Goal: Transaction & Acquisition: Purchase product/service

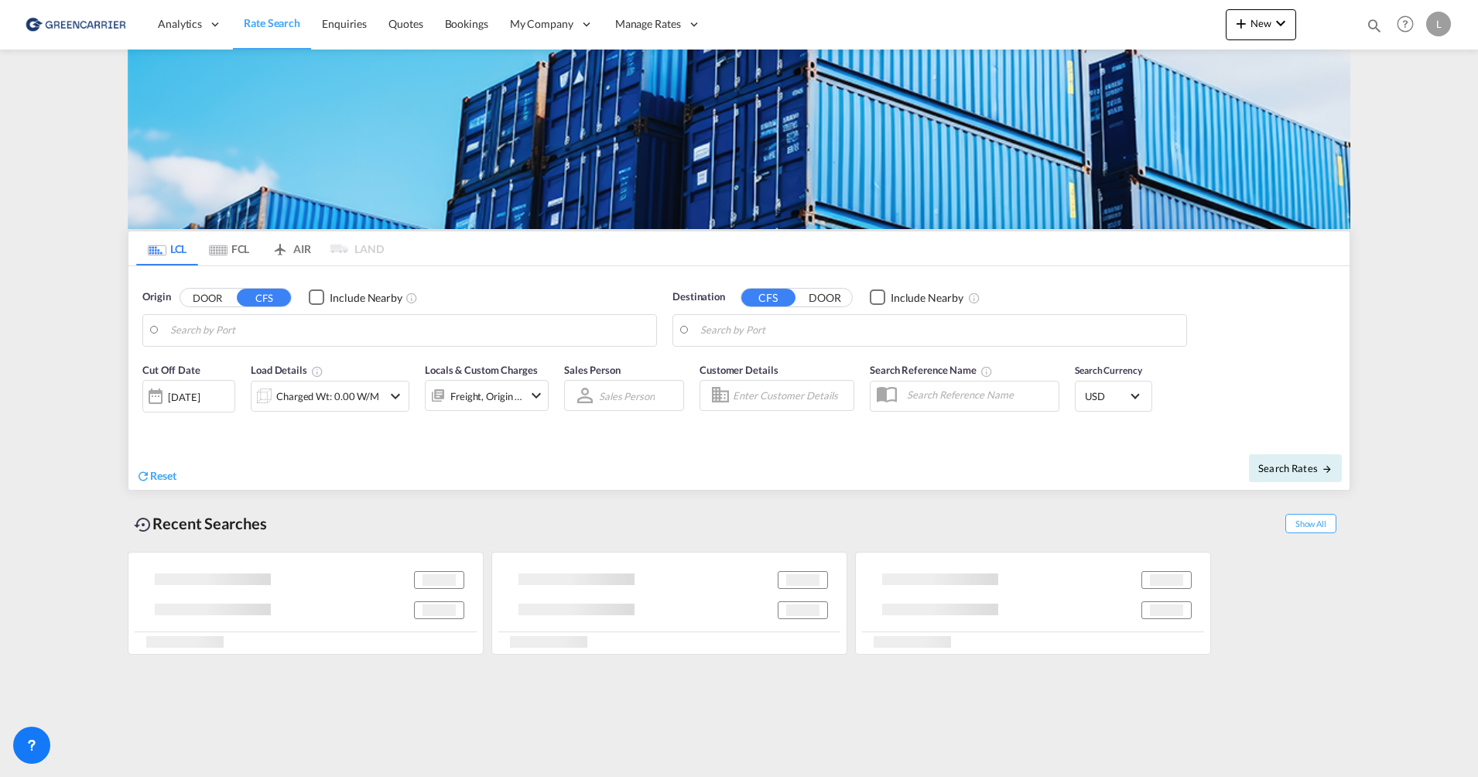
type input "[GEOGRAPHIC_DATA], NOOSL"
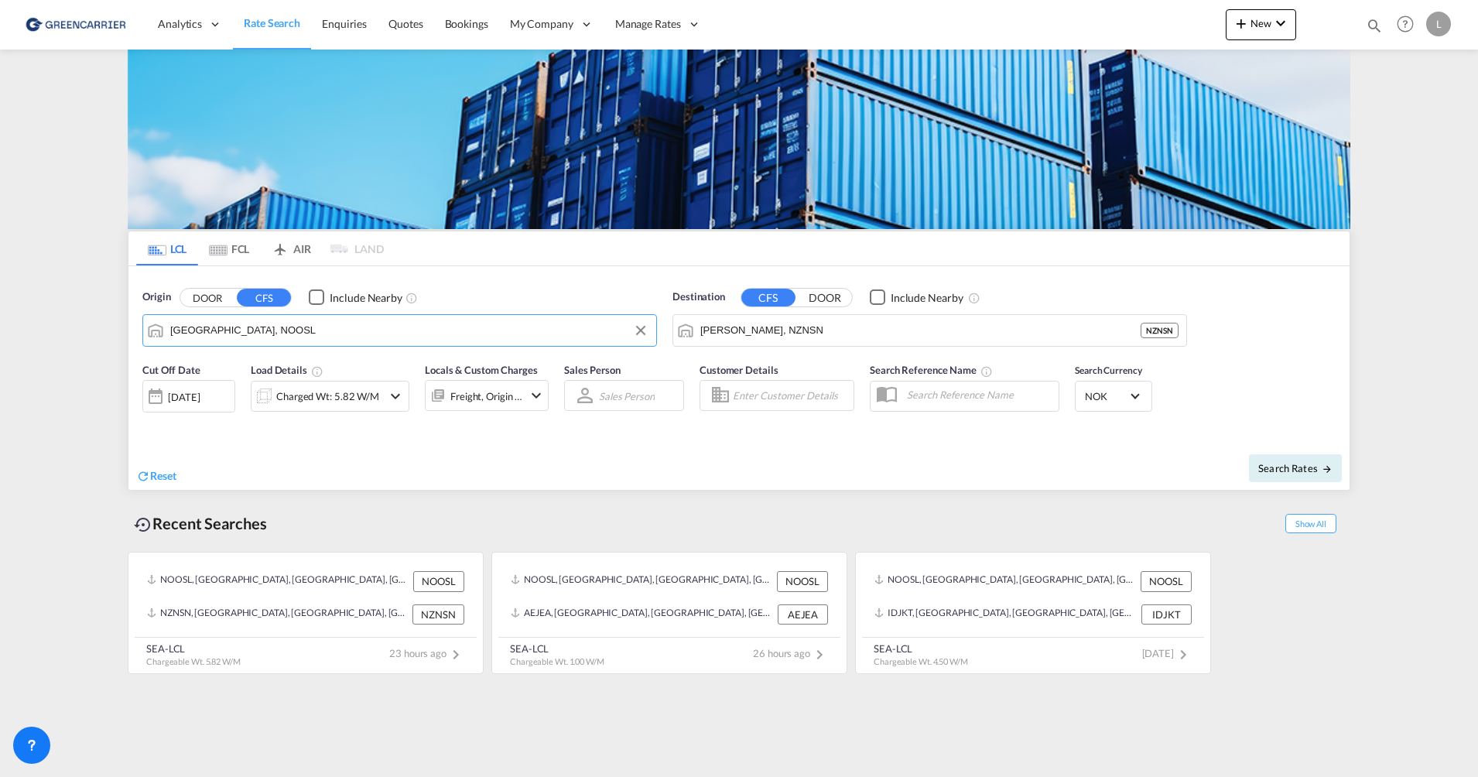
click at [258, 329] on input "[GEOGRAPHIC_DATA], NOOSL" at bounding box center [409, 330] width 478 height 23
click at [780, 329] on input "[PERSON_NAME], NZNSN" at bounding box center [939, 330] width 478 height 23
type input "j"
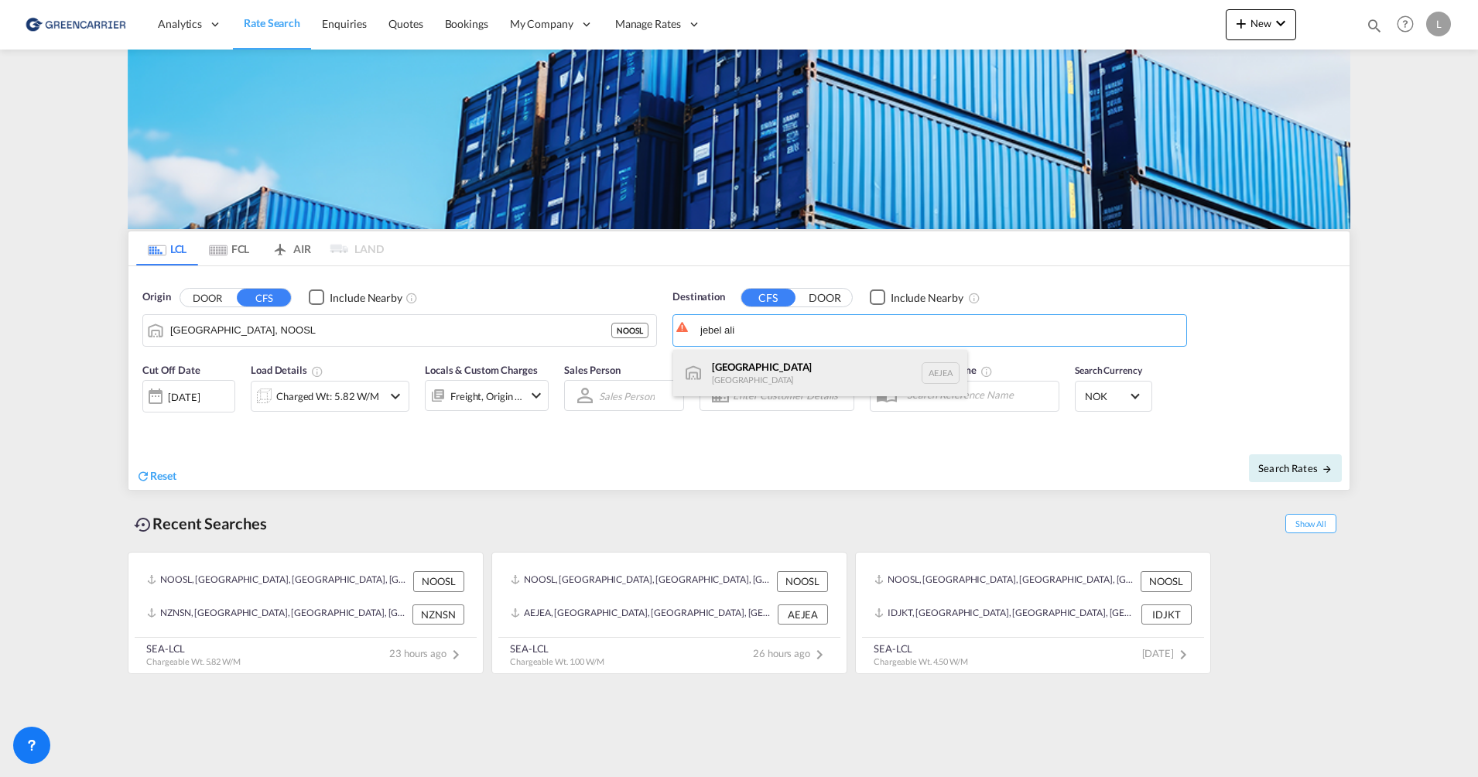
click at [783, 371] on div "[GEOGRAPHIC_DATA] [GEOGRAPHIC_DATA]" at bounding box center [820, 373] width 294 height 46
type input "[GEOGRAPHIC_DATA], [GEOGRAPHIC_DATA]"
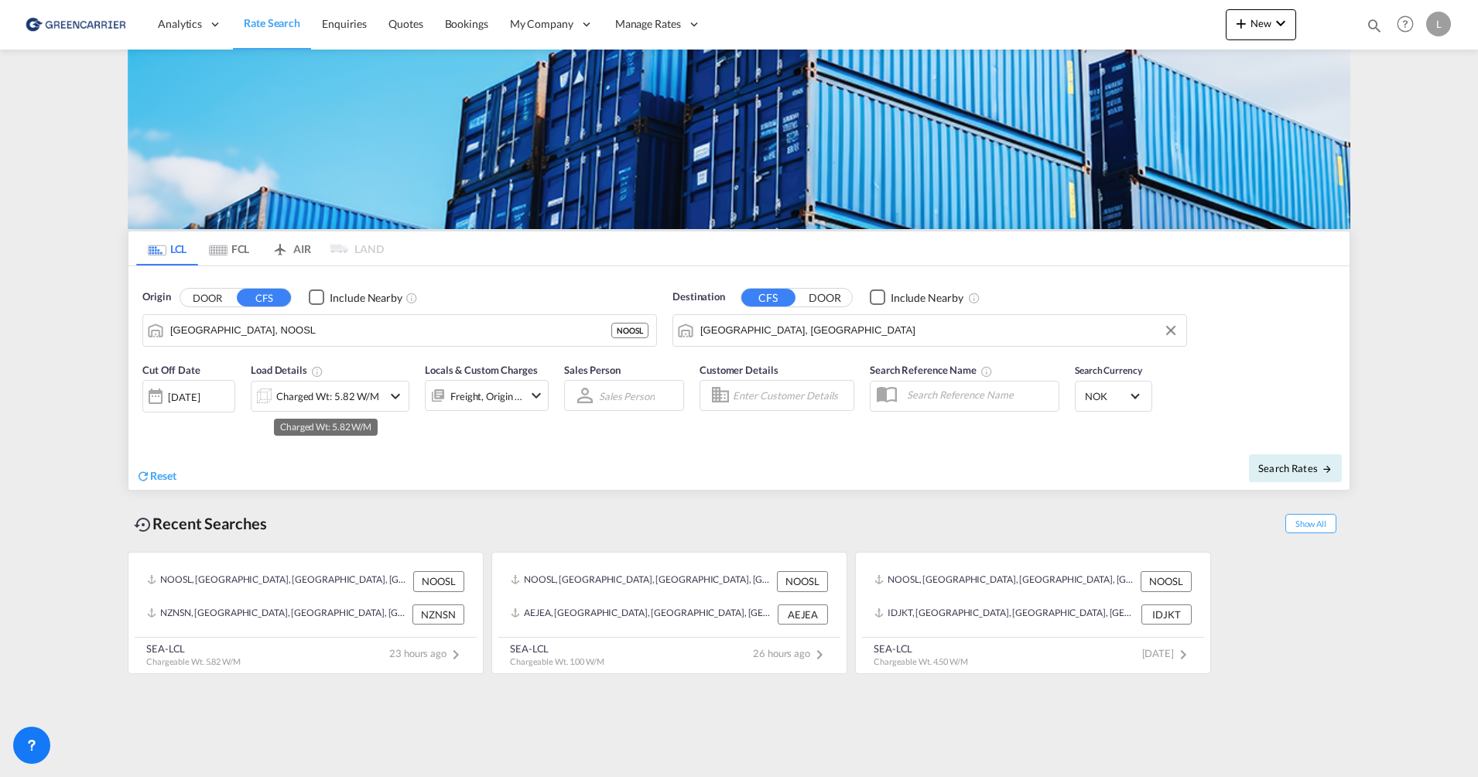
click at [289, 402] on div "Charged Wt: 5.82 W/M" at bounding box center [327, 396] width 103 height 22
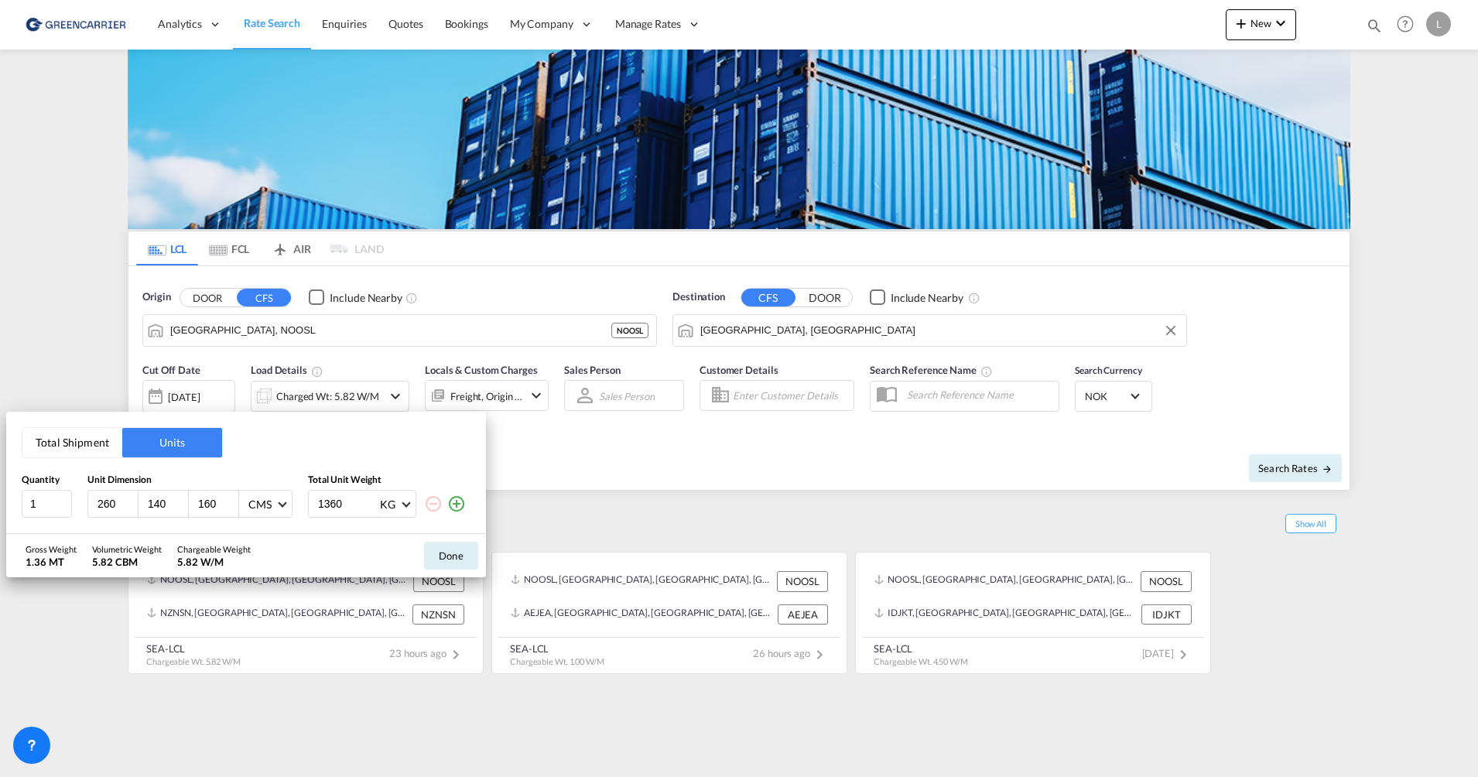
click at [96, 442] on button "Total Shipment" at bounding box center [72, 442] width 100 height 29
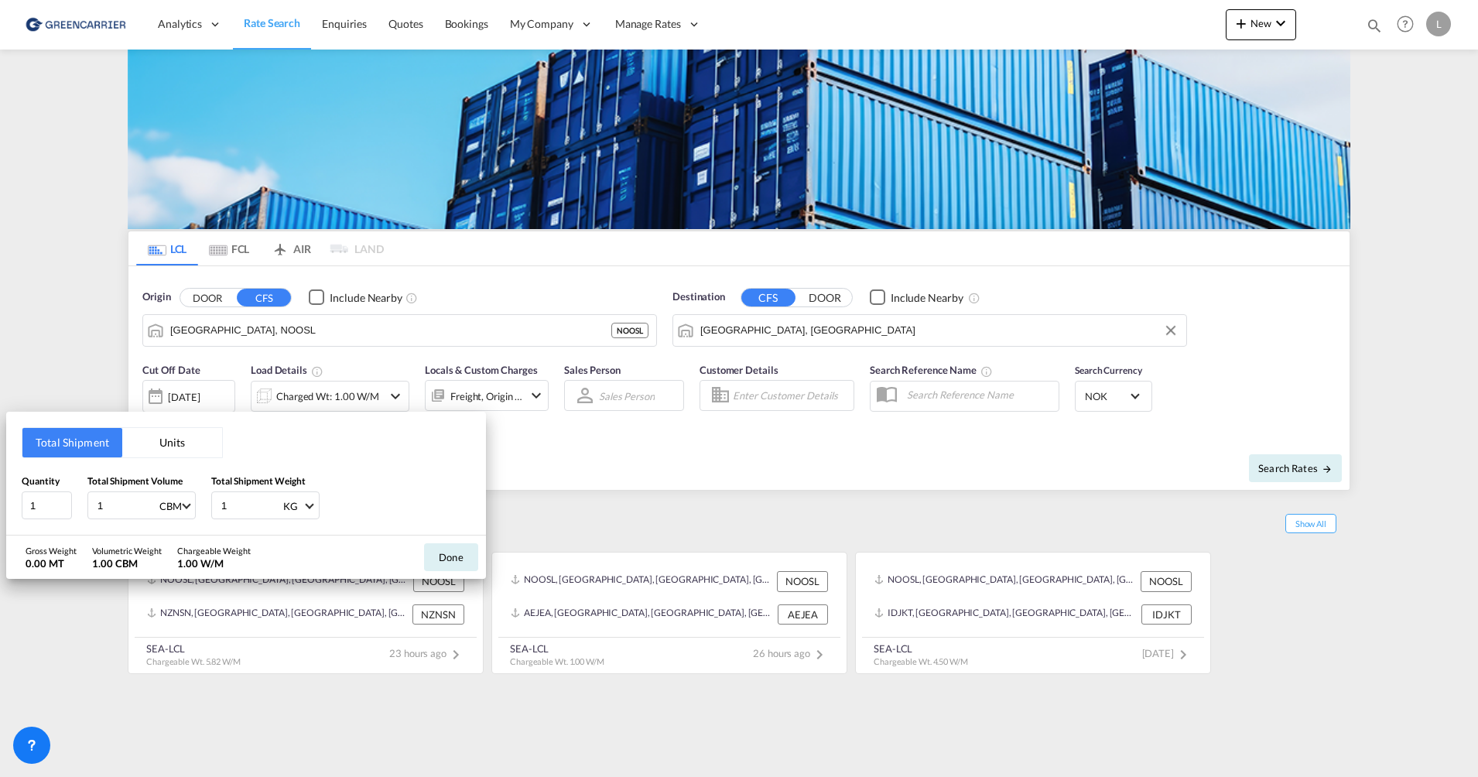
drag, startPoint x: 110, startPoint y: 505, endPoint x: 45, endPoint y: 484, distance: 68.5
click at [46, 485] on div "Quantity 1 Total Shipment Volume 1 CBM CBM CFT Total Shipment Weight 1 KG KG LB" at bounding box center [246, 497] width 449 height 46
type input "17.2"
click at [412, 544] on div "Gross Weight 0.00 MT Volumetric Weight 17.20 CBM Chargeable Weight 17.20 W/M Do…" at bounding box center [246, 556] width 480 height 43
click at [429, 549] on button "Done" at bounding box center [451, 557] width 54 height 28
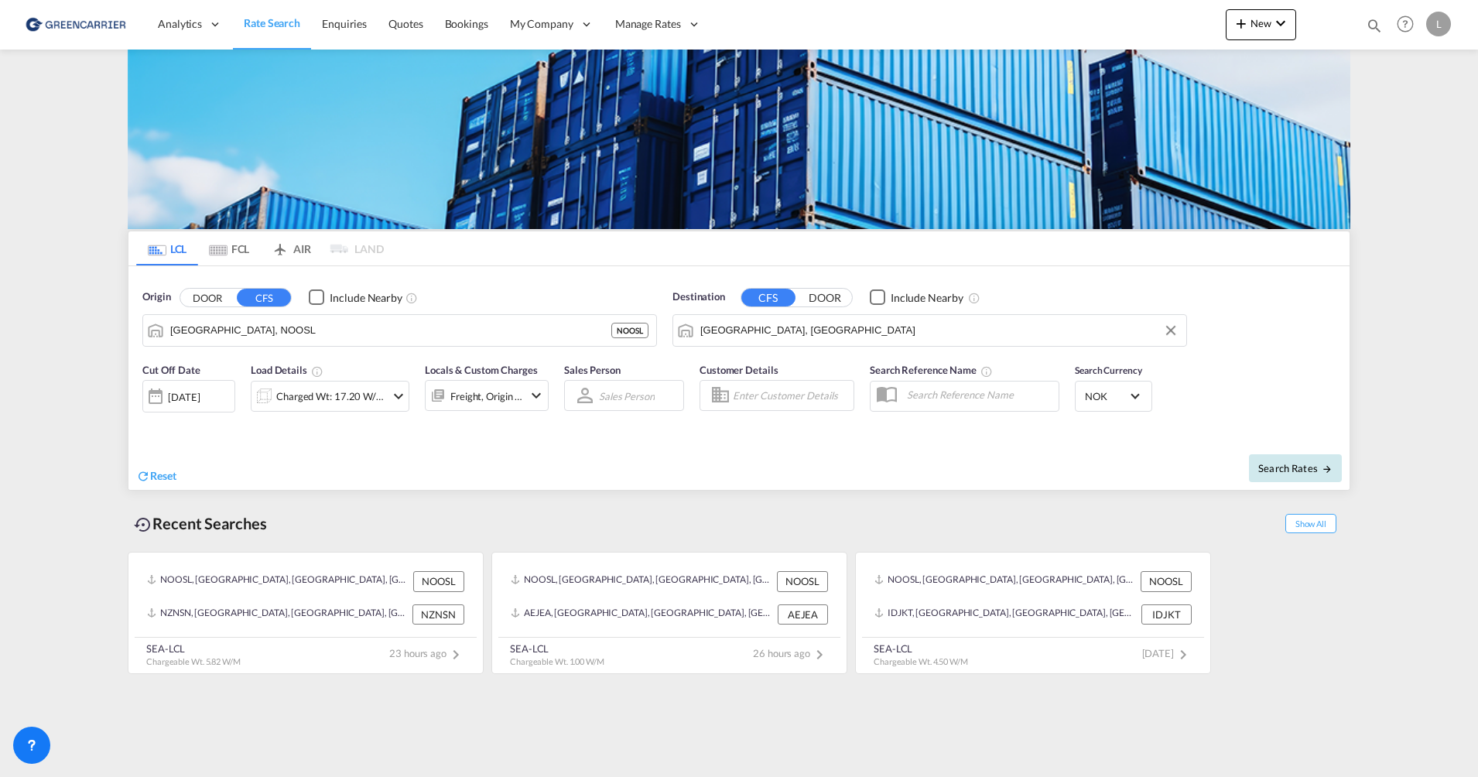
click at [1249, 457] on div "Search Rates" at bounding box center [1046, 468] width 607 height 44
click at [1261, 467] on span "Search Rates" at bounding box center [1295, 468] width 74 height 12
type input "NOOSL to AEJEA / [DATE]"
